Goal: Task Accomplishment & Management: Complete application form

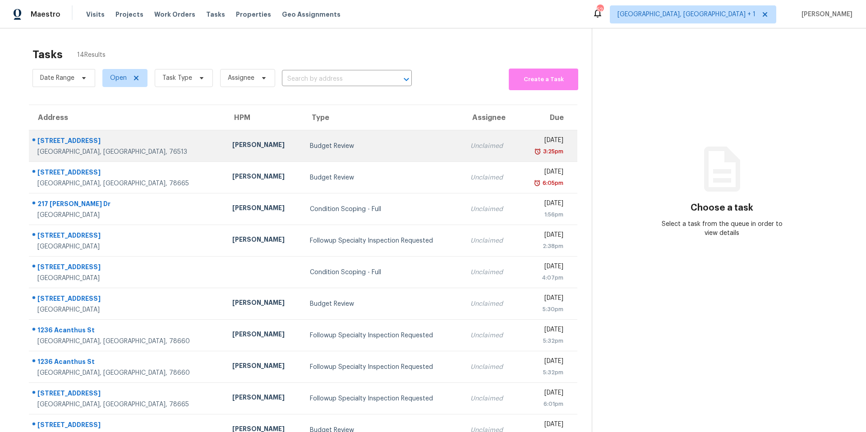
click at [232, 141] on div "[PERSON_NAME]" at bounding box center [264, 145] width 64 height 11
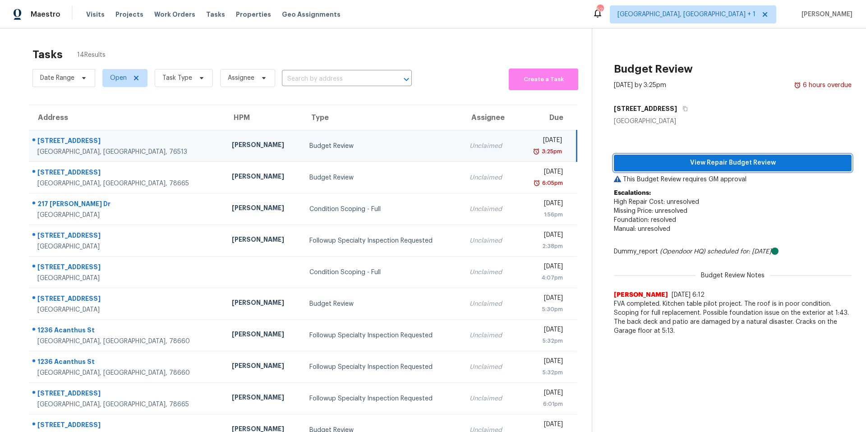
click at [706, 168] on span "View Repair Budget Review" at bounding box center [732, 162] width 223 height 11
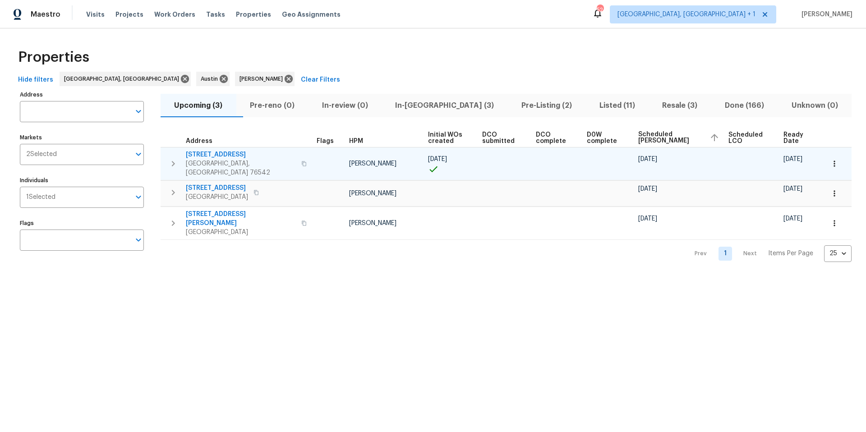
click at [247, 157] on span "5705 Southern Belle Dr" at bounding box center [241, 154] width 110 height 9
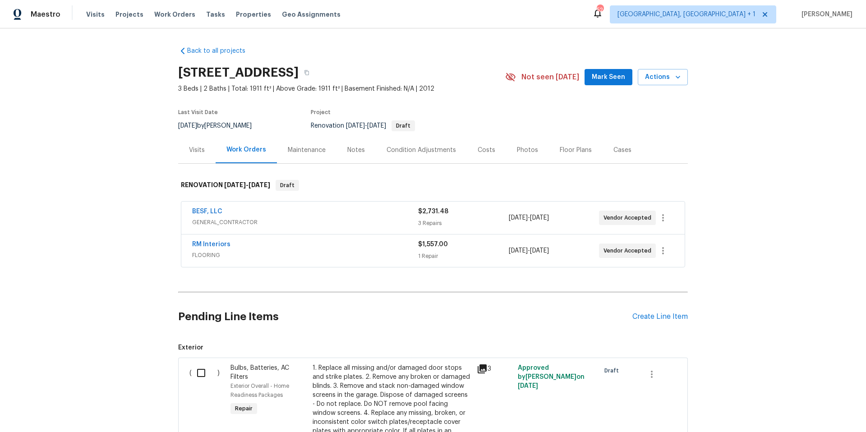
click at [669, 312] on div "Pending Line Items Create Line Item" at bounding box center [433, 317] width 510 height 42
click at [661, 318] on div "Create Line Item" at bounding box center [660, 317] width 55 height 9
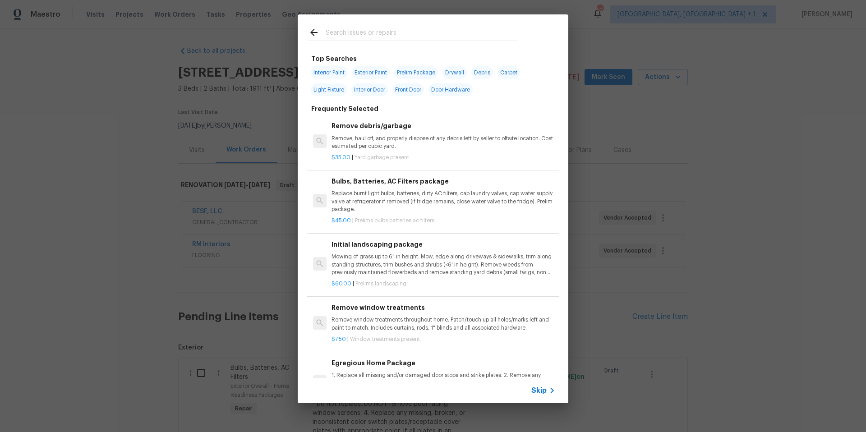
click at [351, 40] on input "text" at bounding box center [421, 34] width 191 height 14
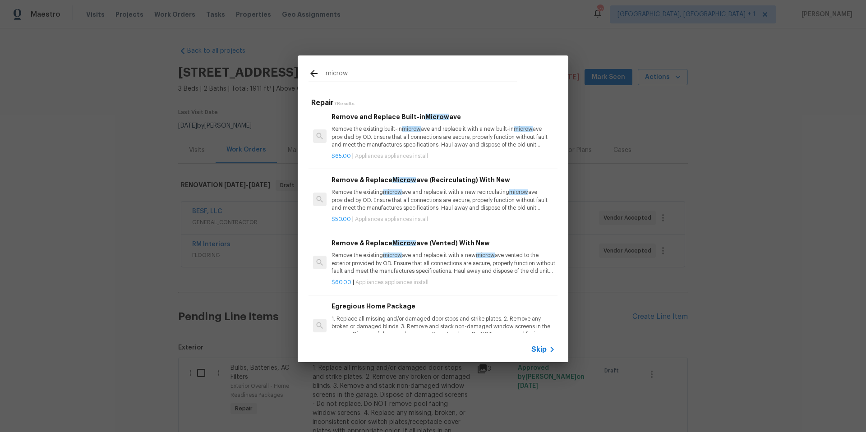
scroll to position [51, 0]
type input "microw"
click at [369, 264] on p "Remove the existing microw ave and replace it with a new microw ave vented to t…" at bounding box center [444, 262] width 224 height 23
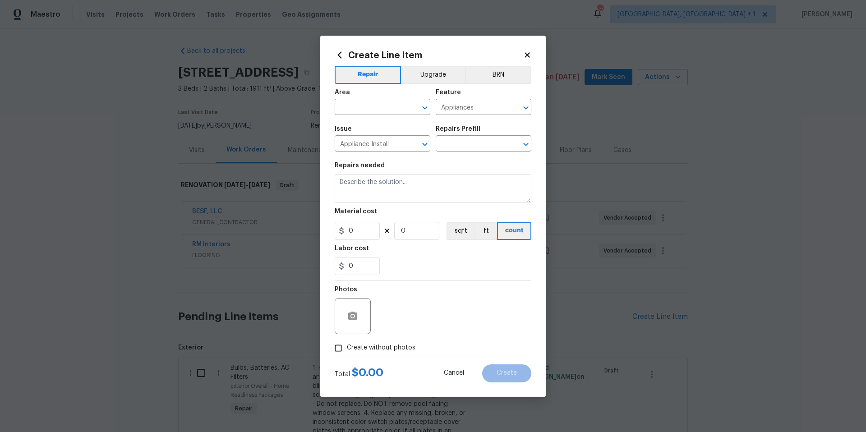
type input "Remove & Replace Microwave (Vented) With New $60.00"
type textarea "Remove the existing microwave and replace it with a new microwave vented to the…"
type input "60"
type input "1"
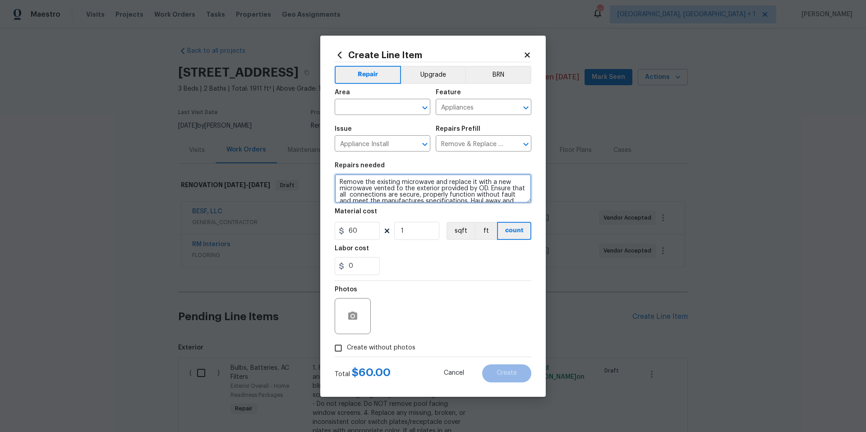
scroll to position [13, 0]
drag, startPoint x: 338, startPoint y: 180, endPoint x: 507, endPoint y: 213, distance: 171.9
click at [507, 213] on section "Repairs needed Remove the existing microwave and replace it with a new microwav…" at bounding box center [433, 219] width 197 height 124
click at [482, 102] on input "Appliances" at bounding box center [471, 108] width 70 height 14
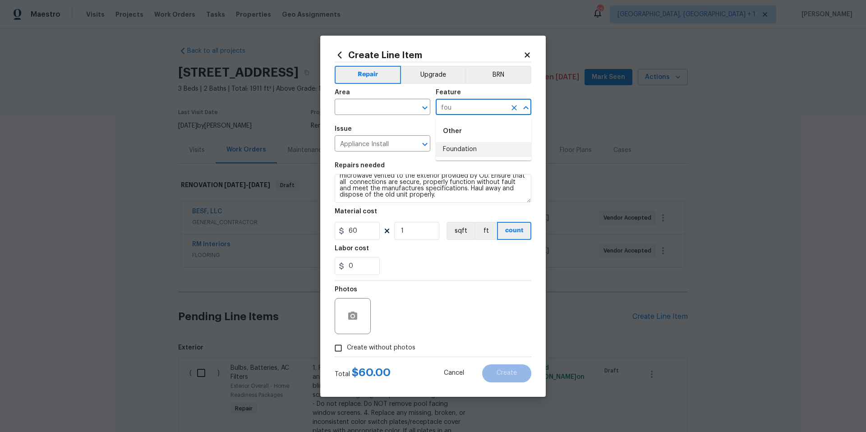
click at [468, 149] on li "Foundation" at bounding box center [484, 149] width 96 height 15
type input "Foundation"
click at [388, 142] on input "Appliance Install" at bounding box center [370, 145] width 70 height 14
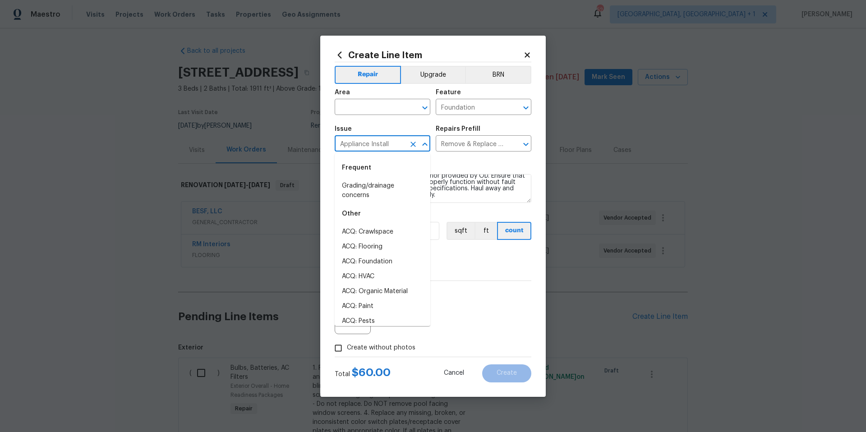
type input "u"
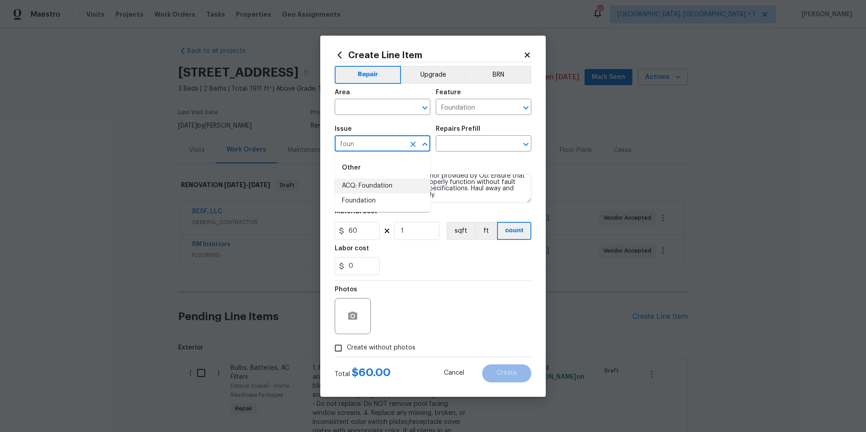
click at [373, 183] on li "ACQ: Foundation" at bounding box center [383, 186] width 96 height 15
type input "ACQ: Foundation"
click at [468, 152] on div "Issue ACQ: Foundation ​ Repairs Prefill ​" at bounding box center [433, 138] width 197 height 37
click at [470, 146] on input "text" at bounding box center [471, 145] width 70 height 14
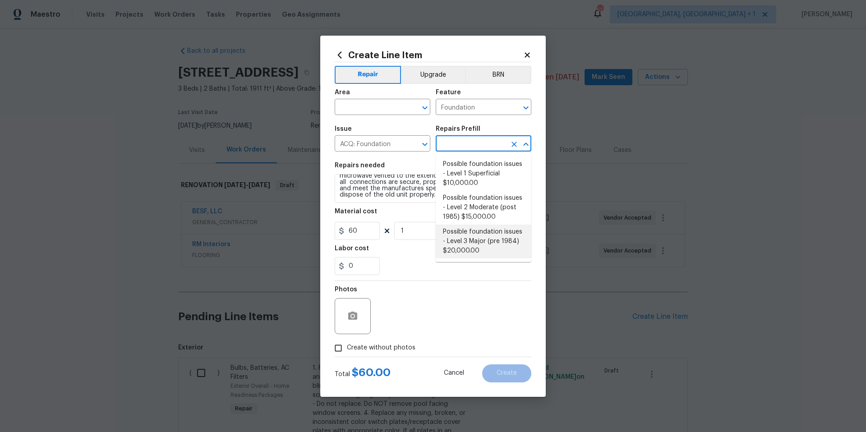
click at [449, 232] on li "Possible foundation issues - Level 3 Major (pre 1984) $20,000.00" at bounding box center [484, 242] width 96 height 34
type input "Acquisition"
type input "Possible foundation issues - Level 3 Major (pre 1984) $20,000.00"
type textarea "Possible foundation issues - Level 3 Major: Disclaimer: This is NOT a technical…"
type input "20000"
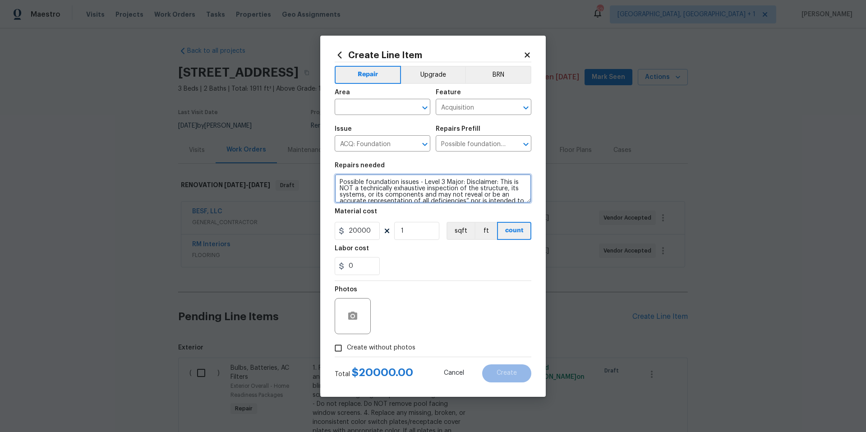
scroll to position [32, 0]
drag, startPoint x: 338, startPoint y: 179, endPoint x: 377, endPoint y: 212, distance: 51.8
click at [377, 212] on section "Repairs needed Possible foundation issues - Level 3 Major: Disclaimer: This is …" at bounding box center [433, 219] width 197 height 124
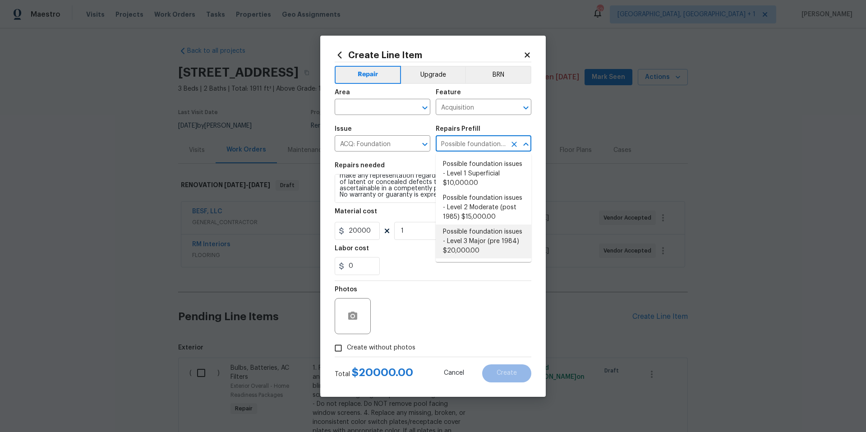
click at [452, 151] on input "Possible foundation issues - Level 3 Major (pre 1984) $20,000.00" at bounding box center [471, 145] width 70 height 14
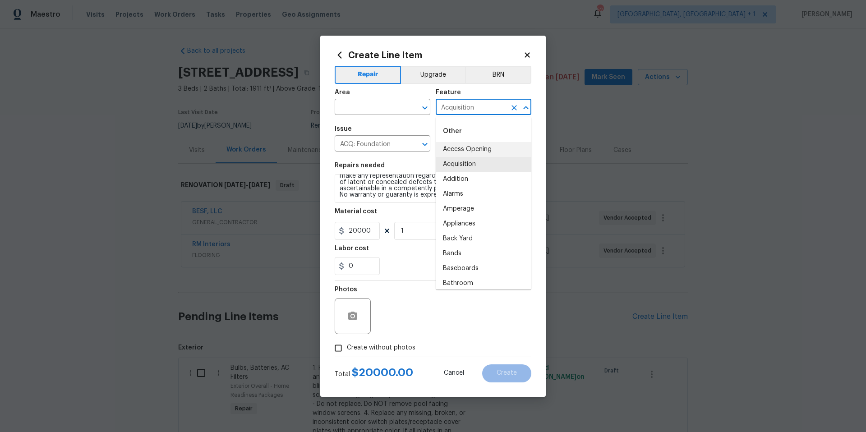
click at [476, 107] on input "Acquisition" at bounding box center [471, 108] width 70 height 14
click at [483, 105] on input "Acquisition" at bounding box center [471, 108] width 70 height 14
click at [484, 105] on input "Acquisition" at bounding box center [471, 108] width 70 height 14
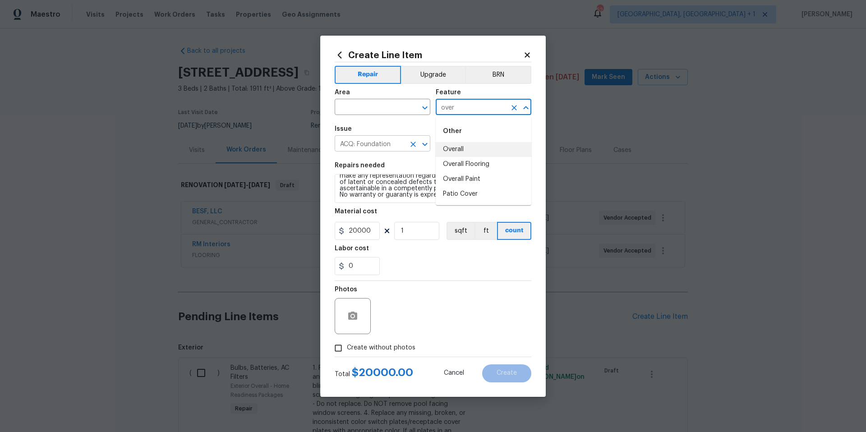
drag, startPoint x: 471, startPoint y: 146, endPoint x: 425, endPoint y: 146, distance: 45.1
click at [466, 148] on li "Overall" at bounding box center [484, 149] width 96 height 15
type input "Overall"
click at [372, 138] on input "ACQ: Foundation" at bounding box center [370, 145] width 70 height 14
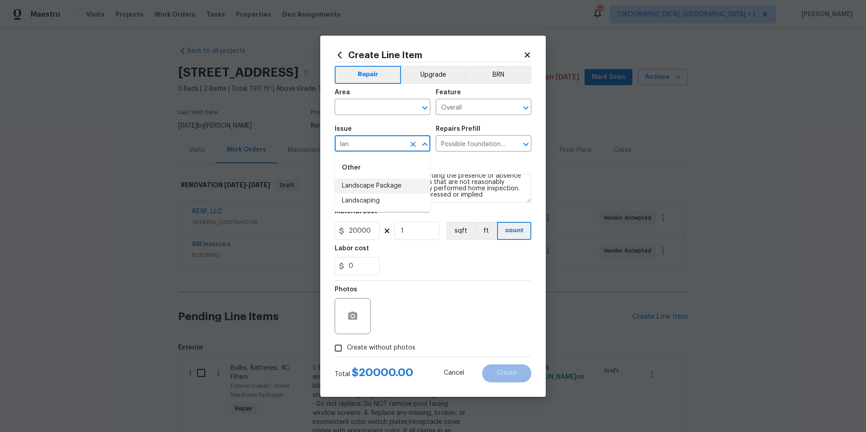
click at [384, 181] on li "Landscape Package" at bounding box center [383, 186] width 96 height 15
type input "Landscape Package"
click at [455, 148] on input "text" at bounding box center [471, 145] width 70 height 14
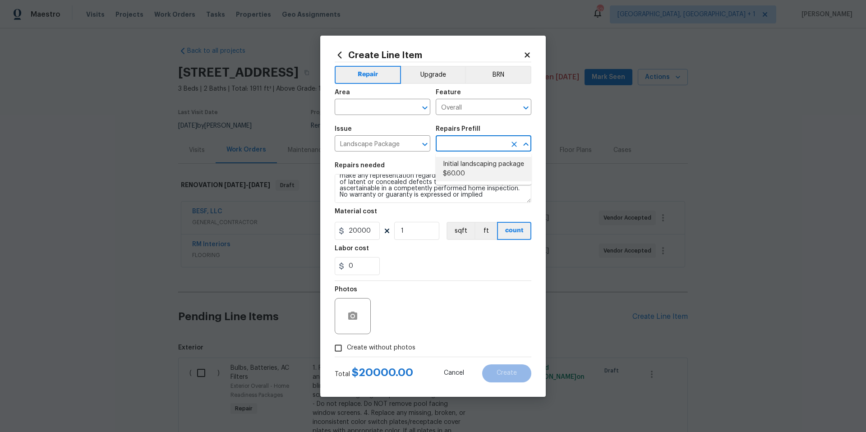
click at [455, 165] on li "Initial landscaping package $60.00" at bounding box center [484, 169] width 96 height 24
type input "Home Readiness Packages"
type input "Initial landscaping package $60.00"
type textarea "Mowing of grass up to 6" in height. Mow, edge along driveways & sidewalks, trim…"
type input "60"
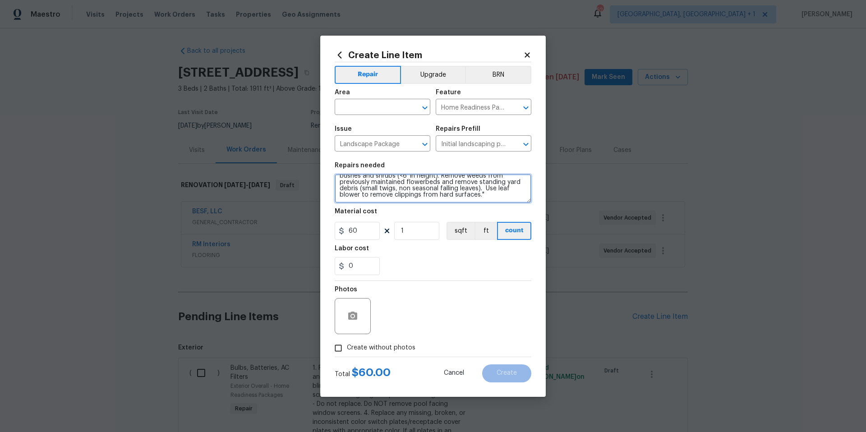
scroll to position [0, 0]
drag, startPoint x: 396, startPoint y: 183, endPoint x: 306, endPoint y: 155, distance: 94.6
click at [306, 155] on div "Create Line Item Repair Upgrade BRN Area ​ Feature Home Readiness Packages ​ Is…" at bounding box center [433, 216] width 866 height 432
click at [395, 110] on input "text" at bounding box center [370, 108] width 70 height 14
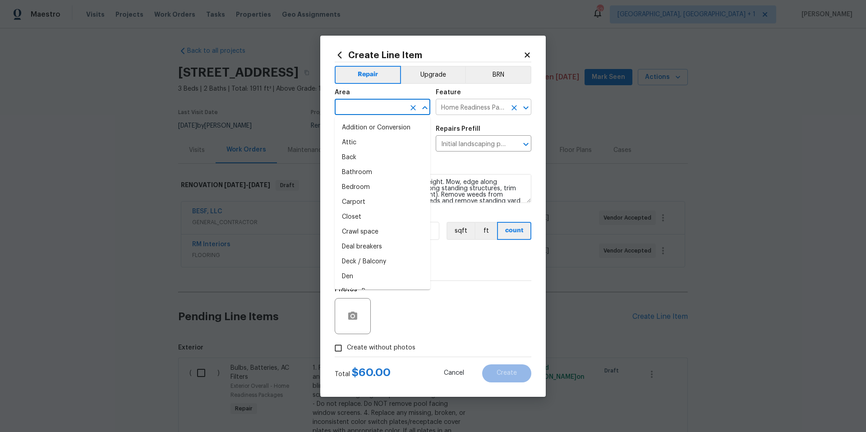
drag, startPoint x: 480, startPoint y: 97, endPoint x: 478, endPoint y: 103, distance: 6.6
click at [480, 97] on div "Feature" at bounding box center [484, 95] width 96 height 12
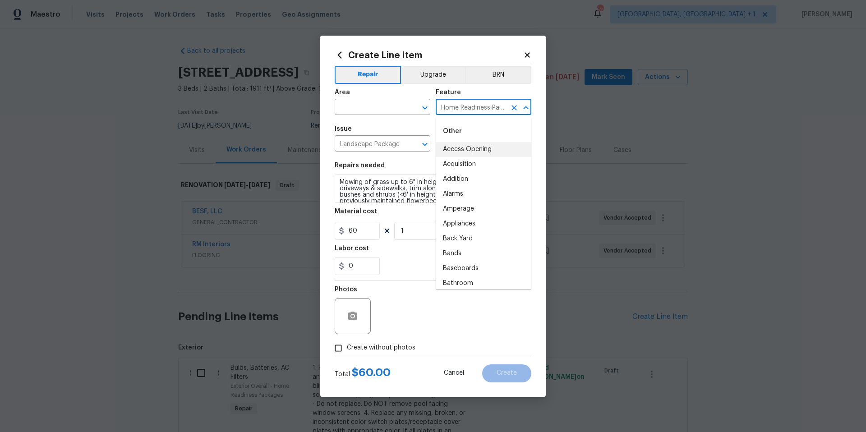
click at [474, 107] on input "Home Readiness Packages" at bounding box center [471, 108] width 70 height 14
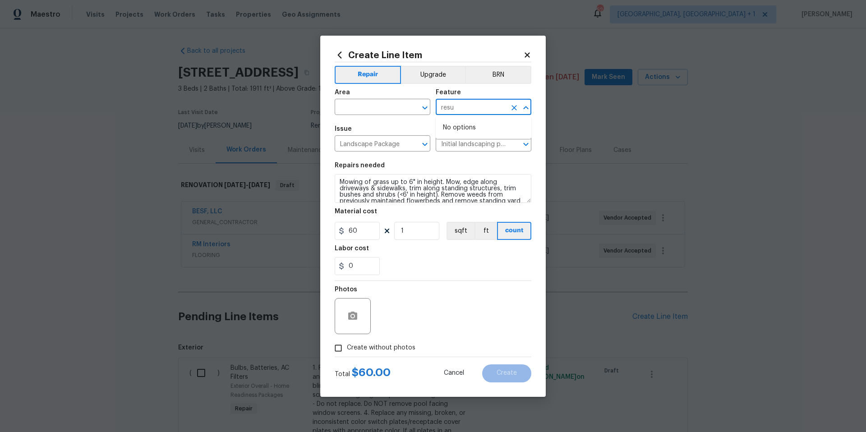
drag, startPoint x: 458, startPoint y: 118, endPoint x: 444, endPoint y: 117, distance: 14.0
click at [444, 117] on body "Maestro Visits Projects Work Orders Tasks Properties Geo Assignments 52 Killeen…" at bounding box center [433, 216] width 866 height 432
click at [457, 178] on li "Bathtub" at bounding box center [484, 179] width 96 height 15
type input "Bathtub"
click at [394, 150] on input "Landscape Package" at bounding box center [370, 145] width 70 height 14
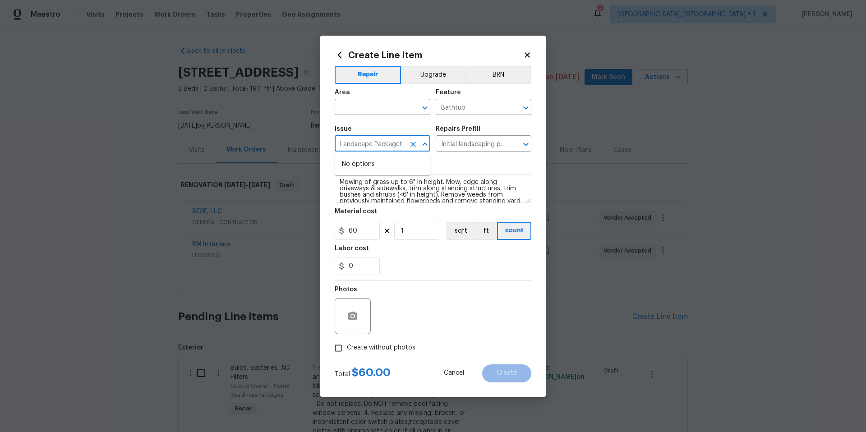
type input "Landscape Packageth"
drag, startPoint x: 416, startPoint y: 143, endPoint x: 406, endPoint y: 144, distance: 11.0
click at [416, 143] on icon "Clear" at bounding box center [413, 144] width 9 height 9
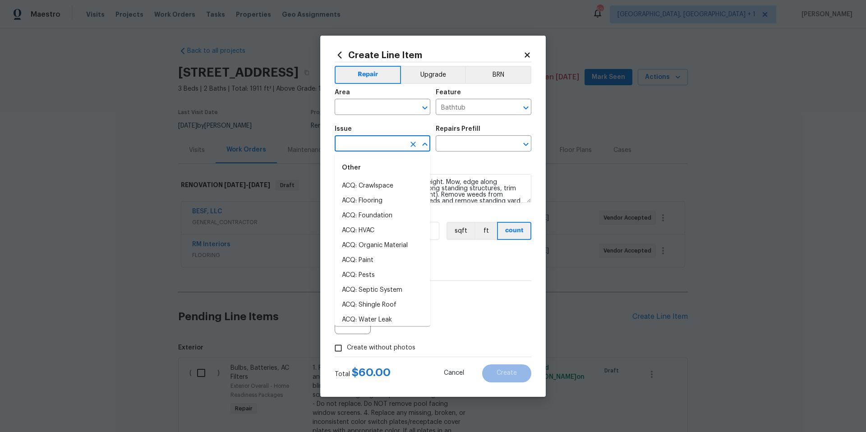
click at [376, 146] on input "text" at bounding box center [370, 145] width 70 height 14
click at [379, 213] on li "Bathroom Plumbing" at bounding box center [383, 215] width 96 height 15
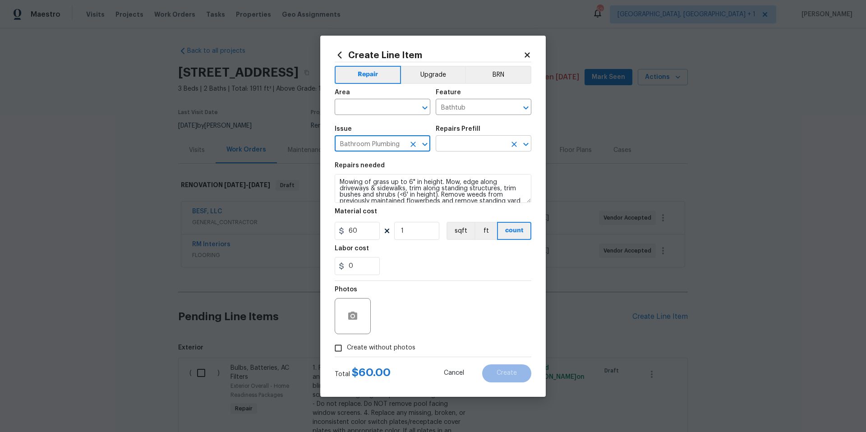
type input "Bathroom Plumbing"
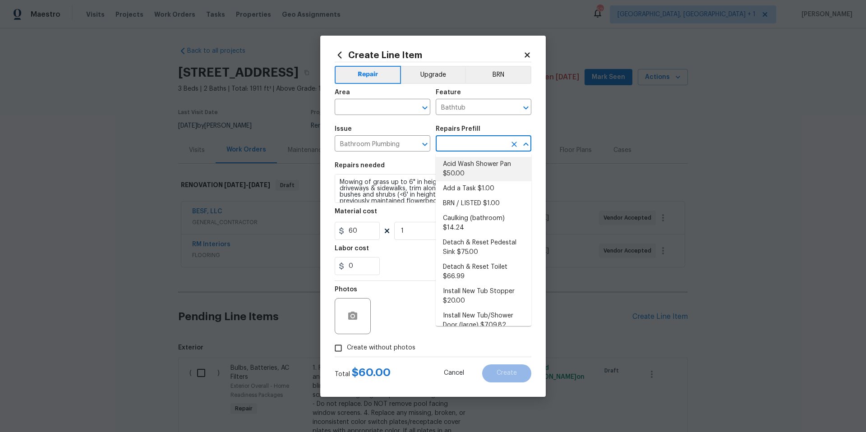
click at [468, 141] on input "text" at bounding box center [471, 145] width 70 height 14
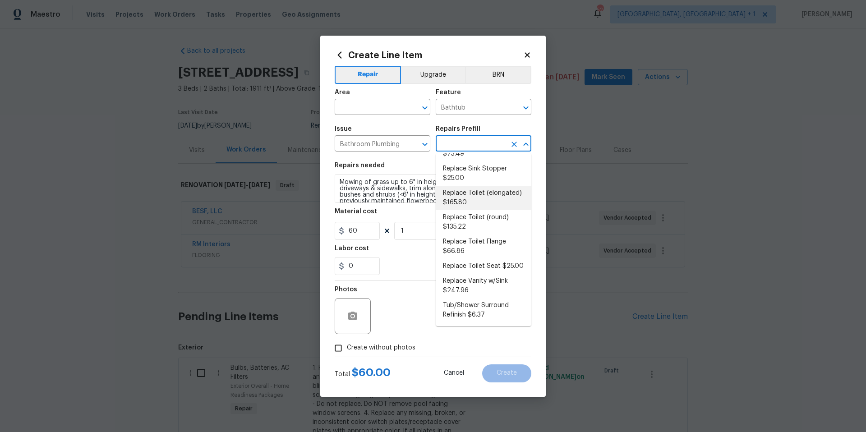
scroll to position [464, 0]
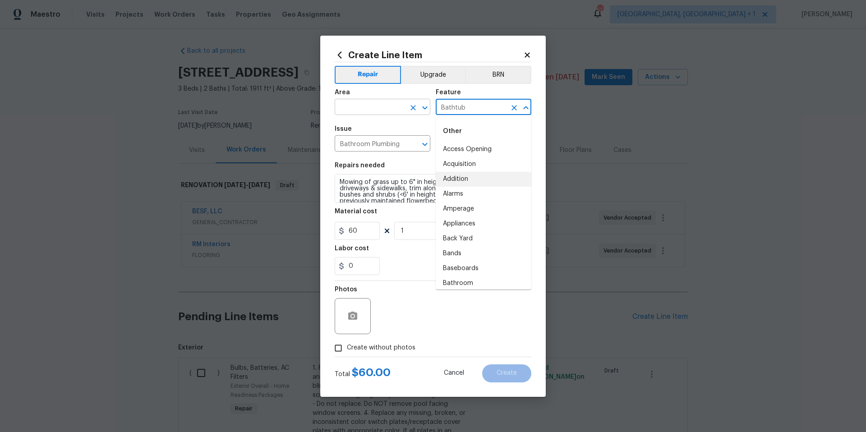
drag, startPoint x: 468, startPoint y: 108, endPoint x: 418, endPoint y: 108, distance: 49.6
click at [418, 108] on div "Area ​ Feature Bathtub ​" at bounding box center [433, 102] width 197 height 37
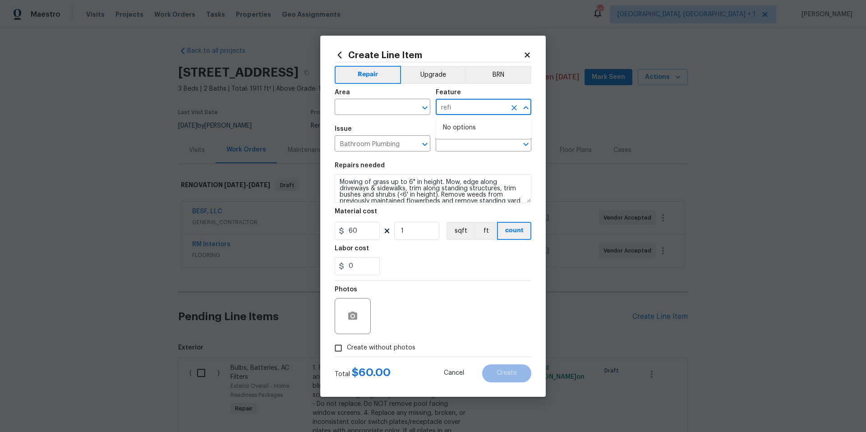
drag, startPoint x: 470, startPoint y: 105, endPoint x: 434, endPoint y: 106, distance: 35.2
click at [435, 106] on div "Area ​ Feature refi ​" at bounding box center [433, 102] width 197 height 37
click at [456, 151] on li "Bathroom" at bounding box center [484, 149] width 96 height 15
type input "Bathroom"
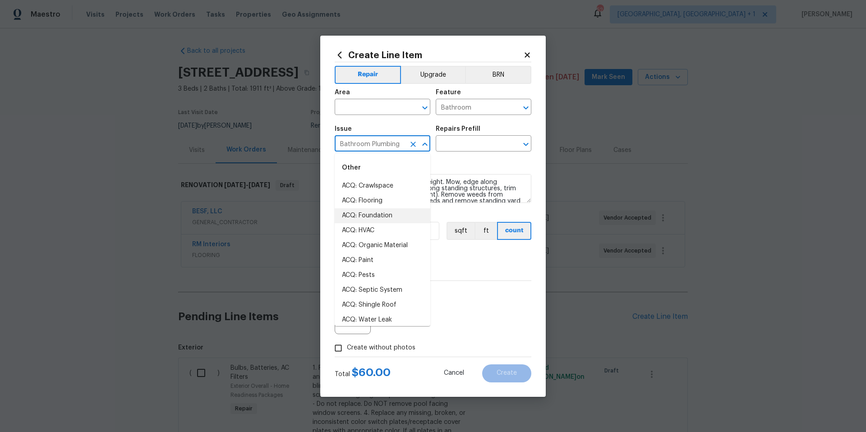
click at [404, 140] on input "Bathroom Plumbing" at bounding box center [370, 145] width 70 height 14
type input "r"
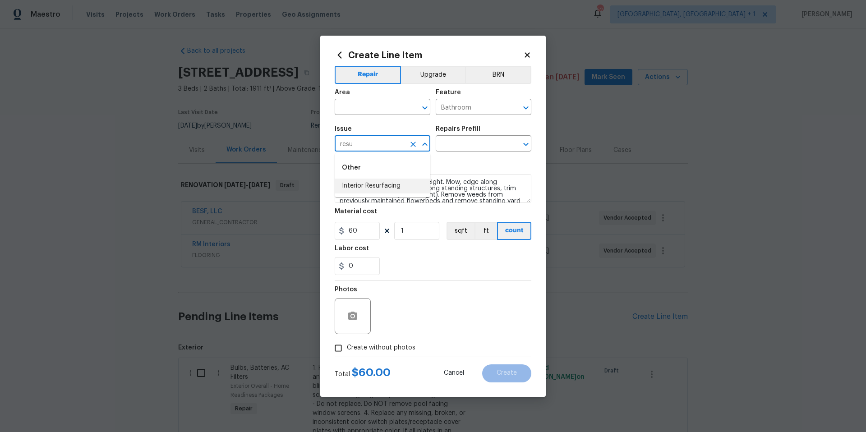
click at [375, 183] on li "Interior Resurfacing" at bounding box center [383, 186] width 96 height 15
type input "Interior Resurfacing"
click at [444, 141] on input "text" at bounding box center [471, 145] width 70 height 14
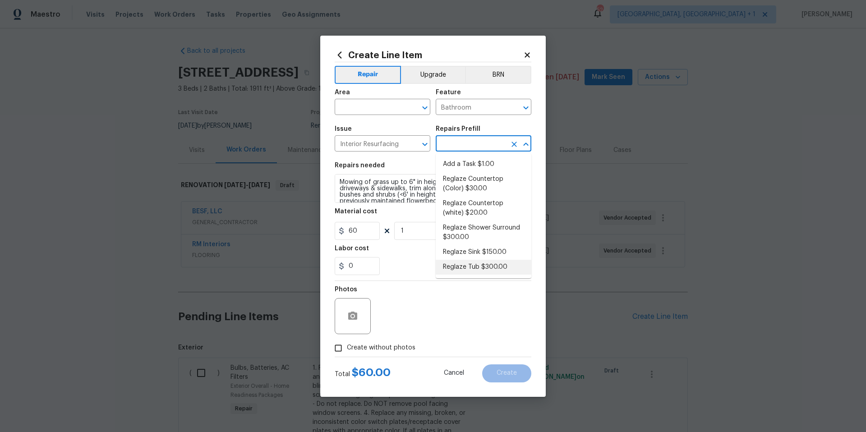
click at [470, 262] on li "Reglaze Tub $300.00" at bounding box center [484, 267] width 96 height 15
type input "Reglaze Tub $300.00"
type textarea "Prep, mask, clean and reglaze the tub (white) both on the in and outer sides. H…"
type input "300"
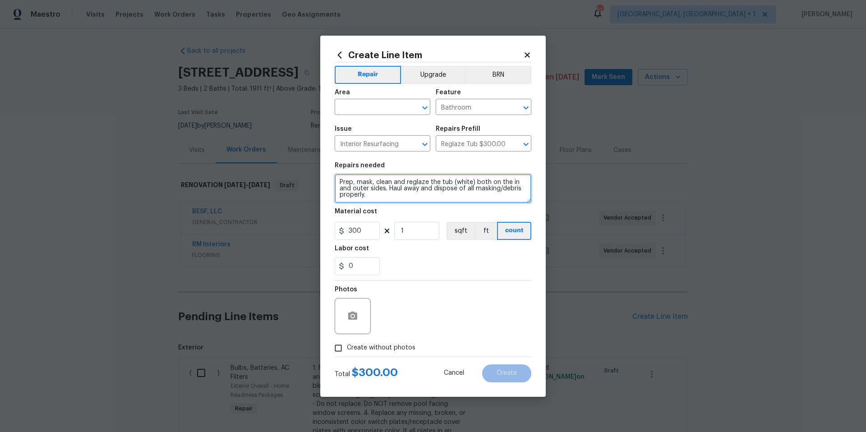
drag, startPoint x: 386, startPoint y: 200, endPoint x: 330, endPoint y: 181, distance: 59.1
click at [330, 181] on div "Create Line Item Repair Upgrade BRN Area ​ Feature Bathroom ​ Issue Interior Re…" at bounding box center [433, 216] width 226 height 361
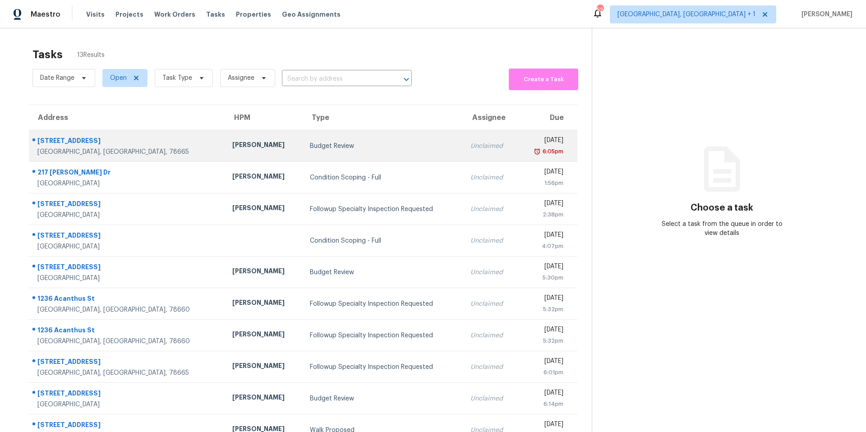
click at [232, 148] on div "[PERSON_NAME]" at bounding box center [264, 145] width 64 height 11
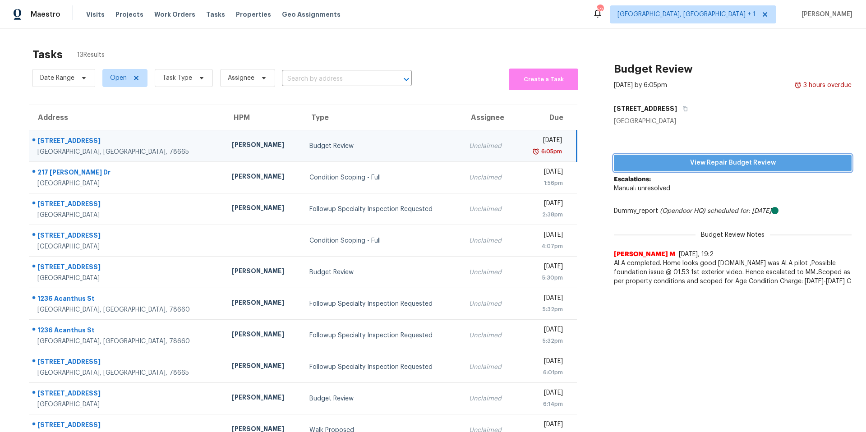
click at [705, 159] on span "View Repair Budget Review" at bounding box center [732, 162] width 223 height 11
